Goal: Information Seeking & Learning: Learn about a topic

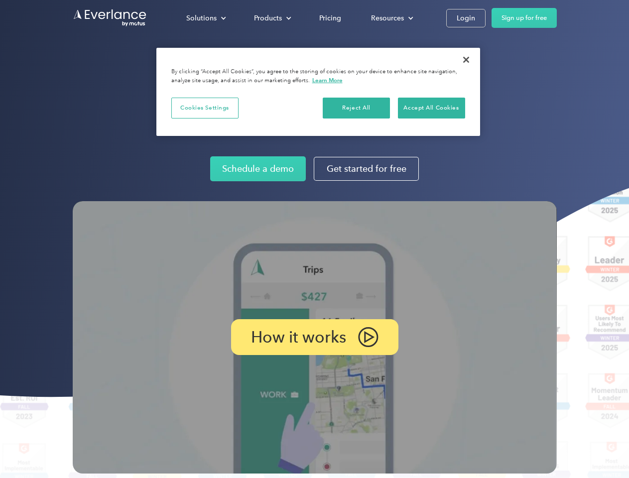
click at [314, 239] on img at bounding box center [315, 337] width 484 height 273
click at [206, 18] on div "Solutions" at bounding box center [201, 18] width 30 height 12
click at [272, 18] on div "Products" at bounding box center [268, 18] width 28 height 12
click at [391, 18] on div "Resources" at bounding box center [387, 18] width 33 height 12
click at [314, 337] on p "How it works" at bounding box center [298, 337] width 95 height 12
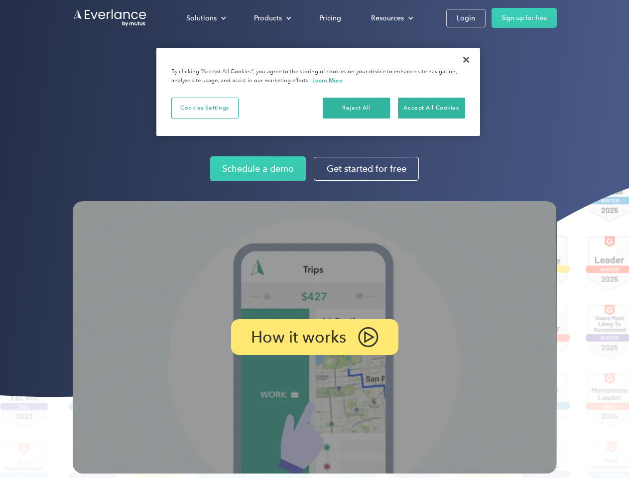
click at [205, 108] on button "Cookies Settings" at bounding box center [204, 108] width 67 height 21
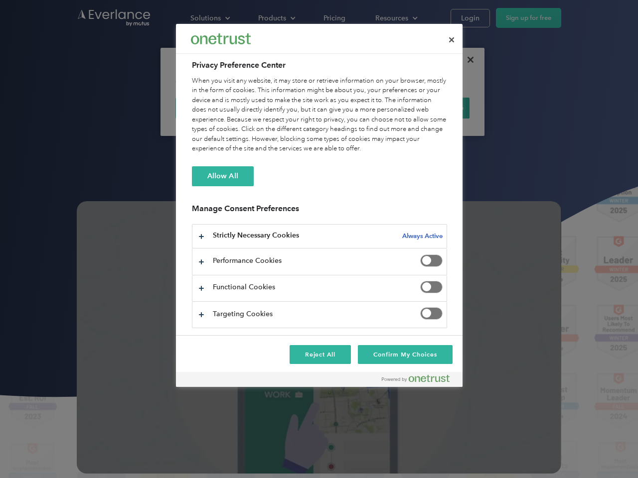
click at [357, 108] on div "When you visit any website, it may store or retrieve information on your browse…" at bounding box center [319, 115] width 255 height 78
click at [431, 108] on div "When you visit any website, it may store or retrieve information on your browse…" at bounding box center [319, 115] width 255 height 78
click at [466, 60] on div at bounding box center [319, 239] width 638 height 478
